Goal: Information Seeking & Learning: Check status

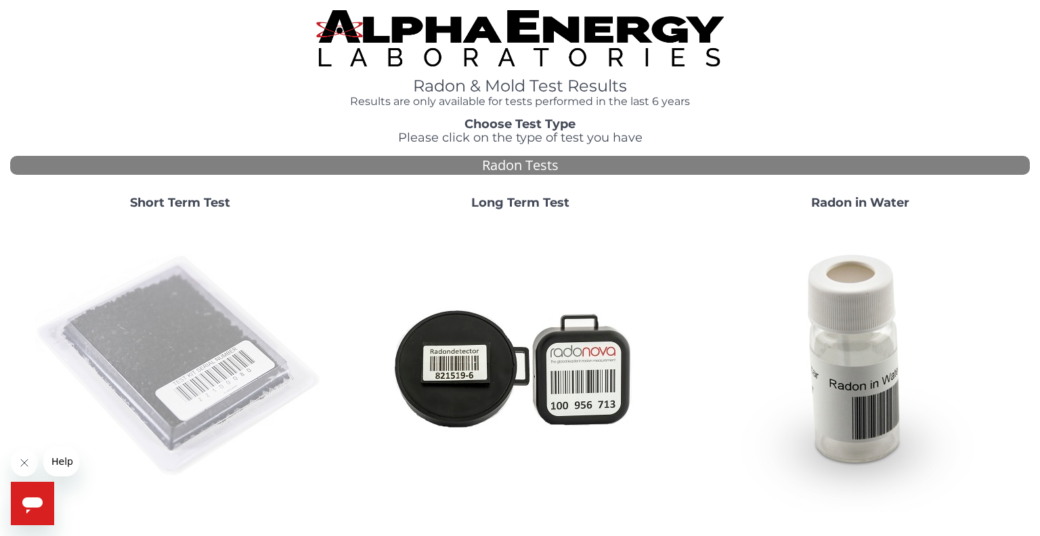
click at [168, 303] on img at bounding box center [180, 366] width 291 height 291
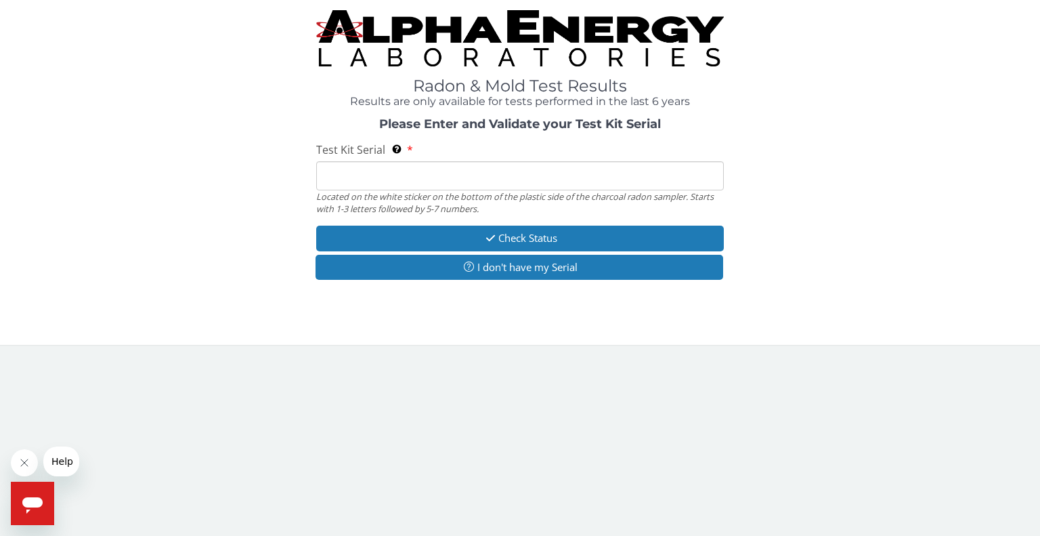
click at [358, 181] on input "Test Kit Serial Located on the white sticker on the bottom of the plastic side …" at bounding box center [520, 175] width 408 height 29
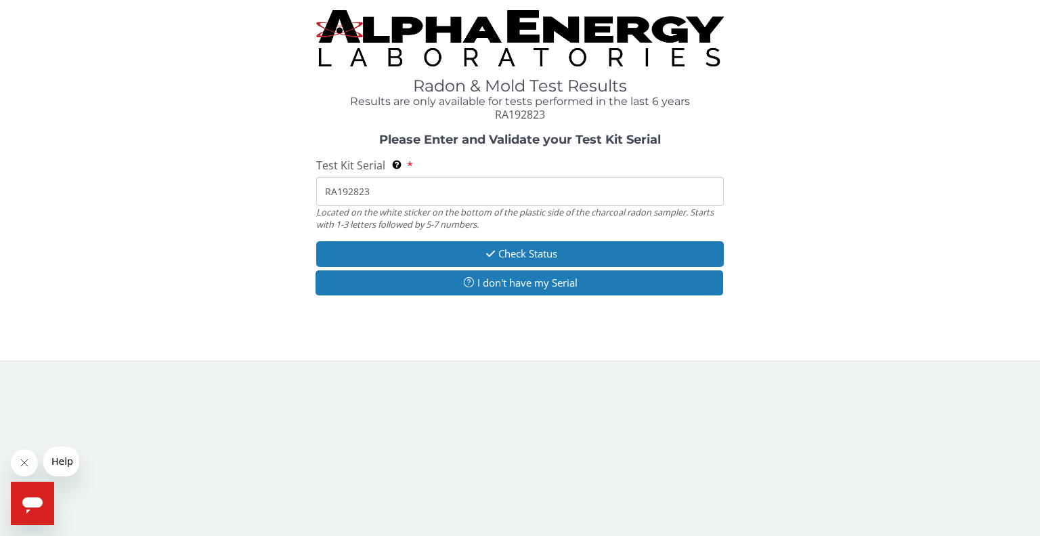
type input "RA192823"
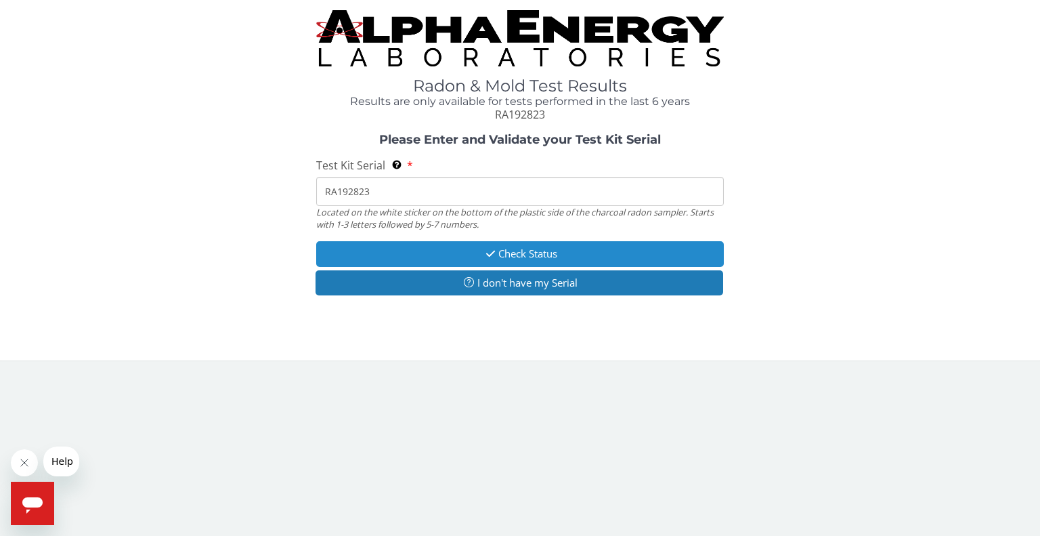
click at [425, 259] on button "Check Status" at bounding box center [520, 253] width 408 height 25
